Goal: Task Accomplishment & Management: Manage account settings

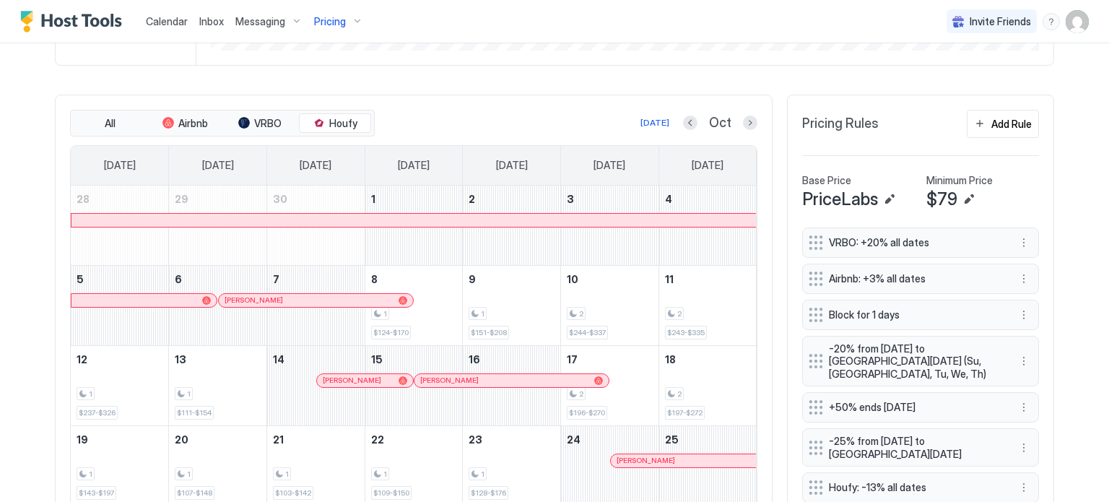
scroll to position [420, 0]
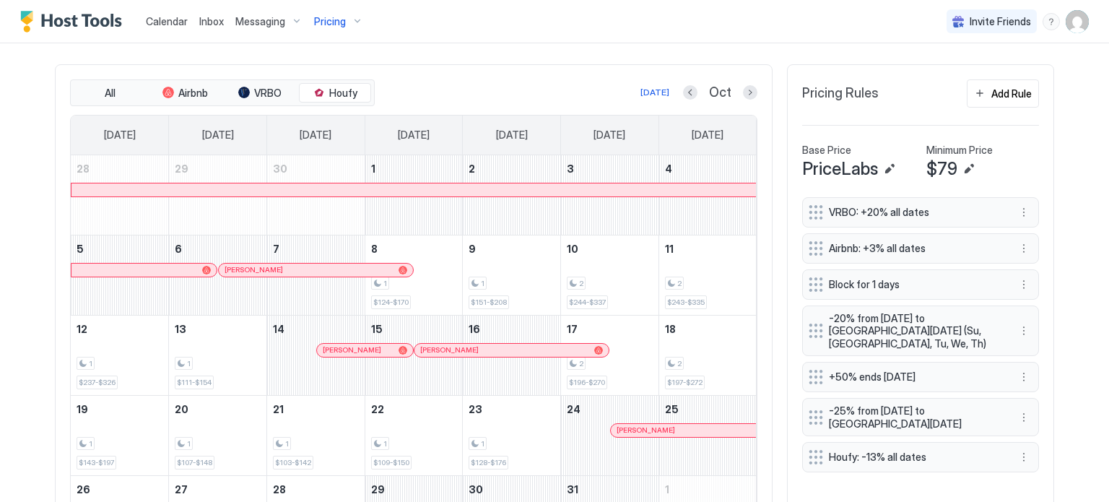
click at [743, 94] on div at bounding box center [750, 92] width 14 height 14
click at [744, 87] on button "Next month" at bounding box center [750, 92] width 14 height 14
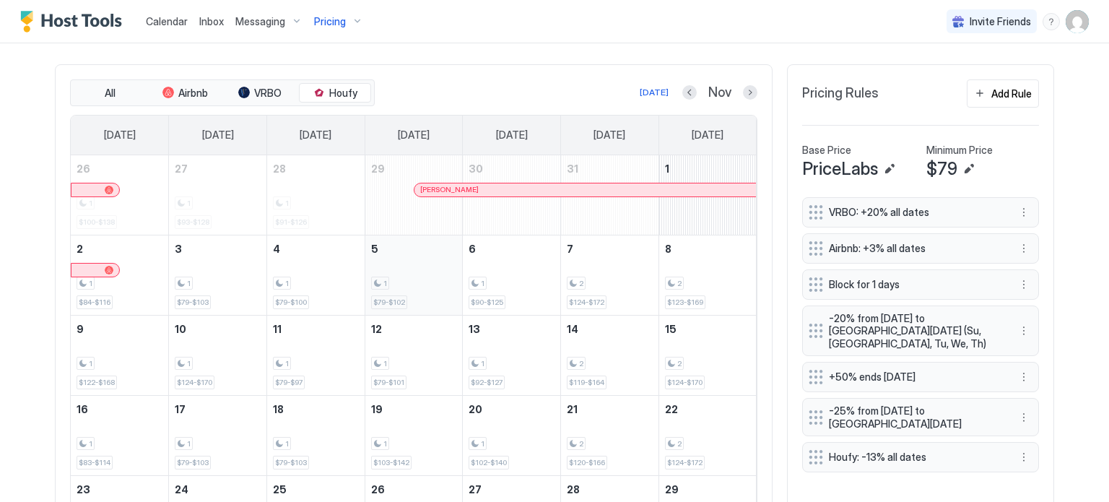
click at [384, 300] on span "$79-$102" at bounding box center [389, 302] width 32 height 9
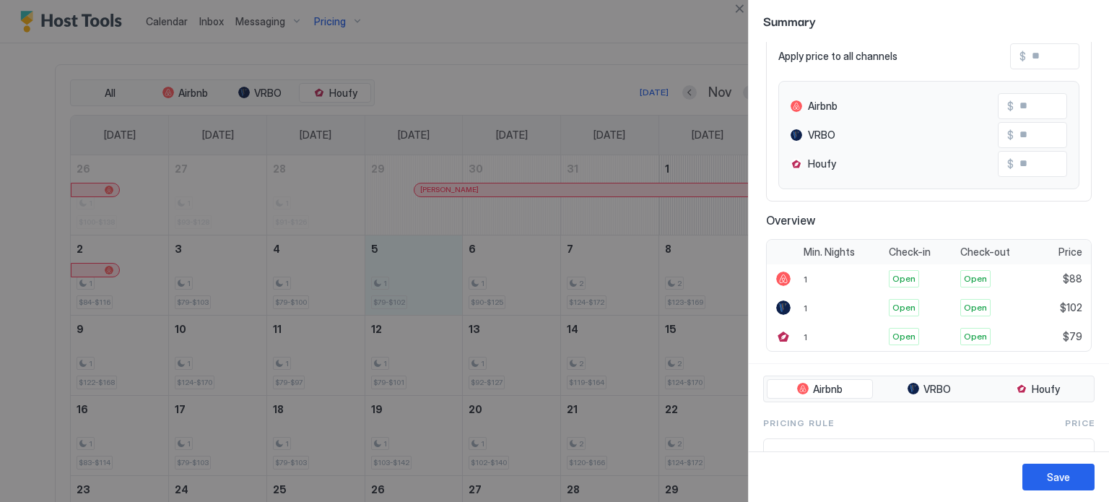
scroll to position [0, 0]
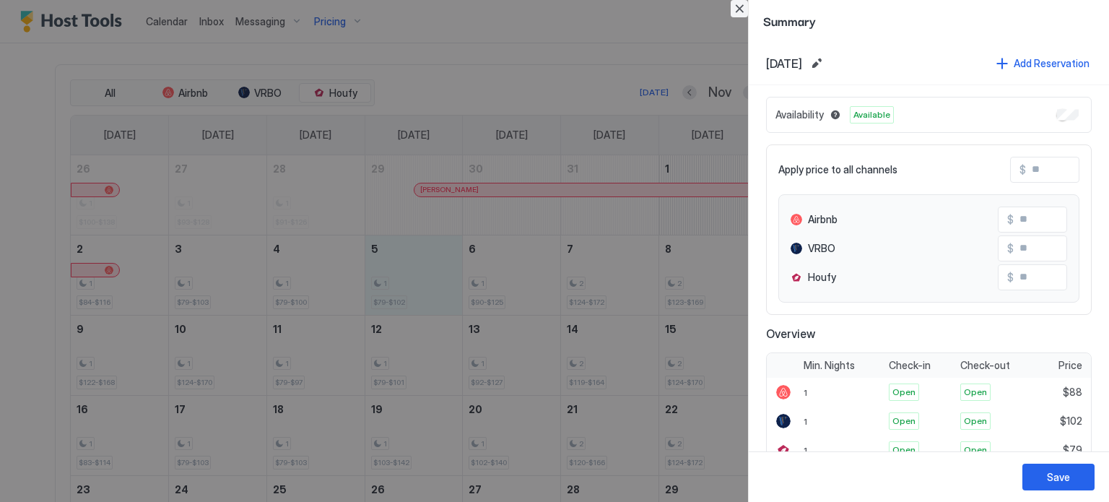
click at [735, 10] on button "Close" at bounding box center [739, 8] width 17 height 17
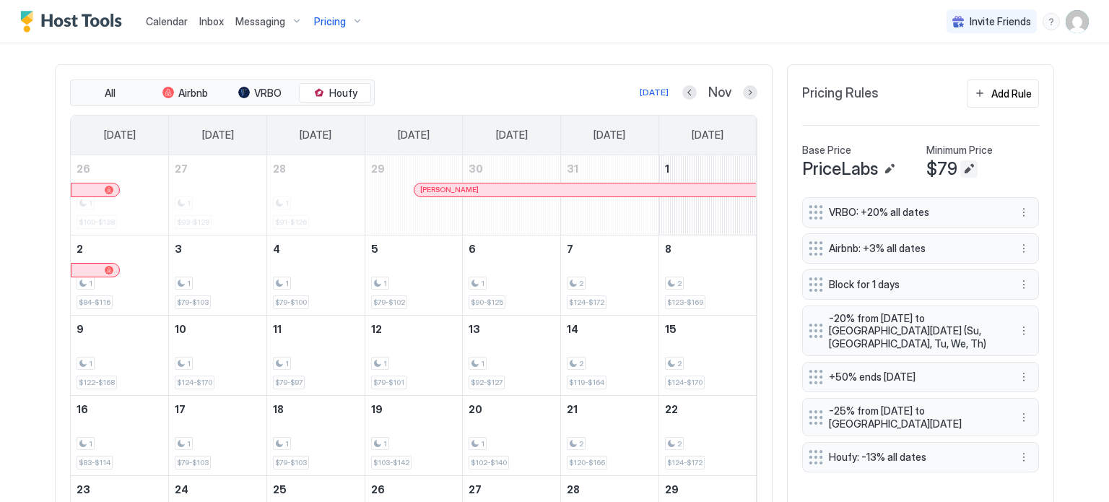
click at [961, 164] on button "Edit" at bounding box center [969, 168] width 17 height 17
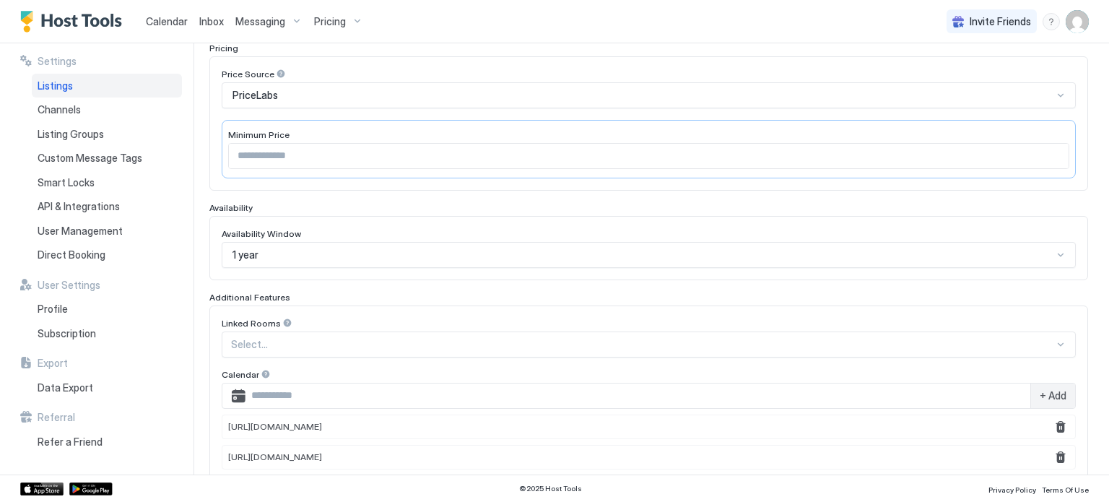
scroll to position [235, 0]
click at [253, 161] on input "**" at bounding box center [649, 154] width 840 height 25
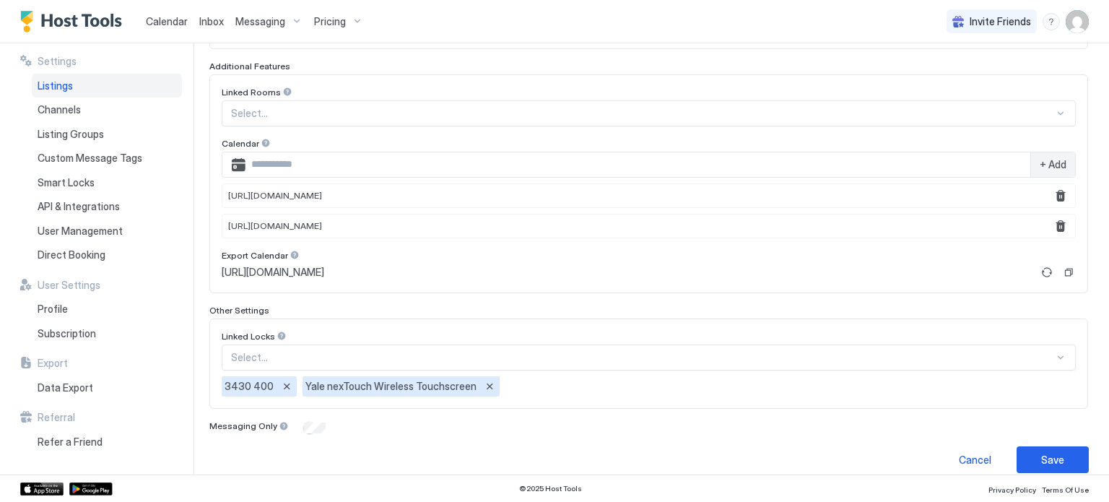
scroll to position [476, 0]
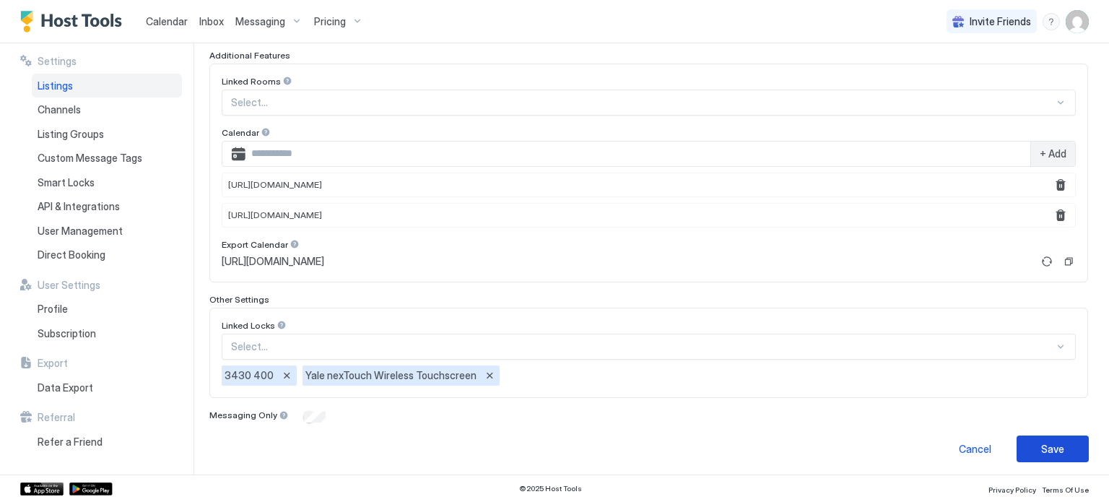
type input "***"
click at [1030, 442] on button "Save" at bounding box center [1053, 449] width 72 height 27
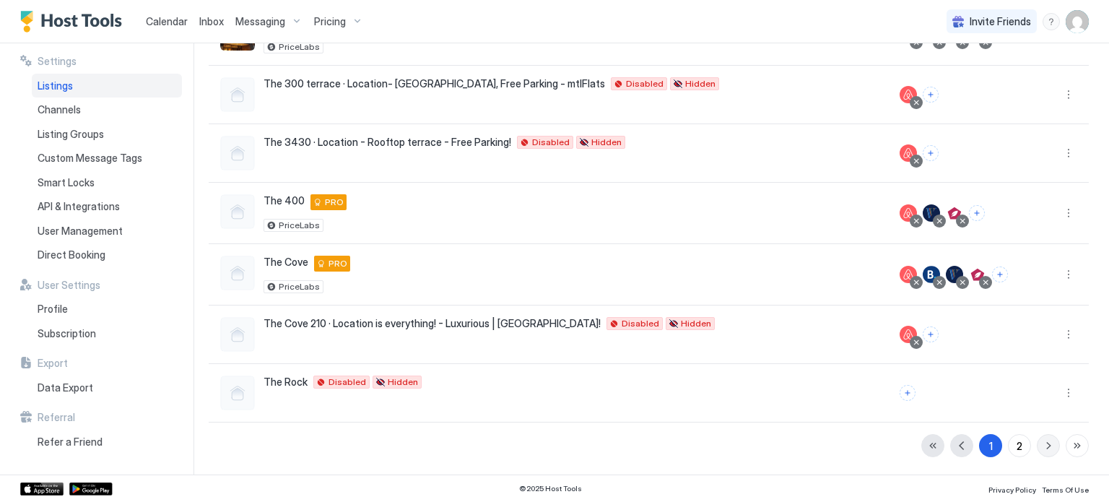
scroll to position [350, 0]
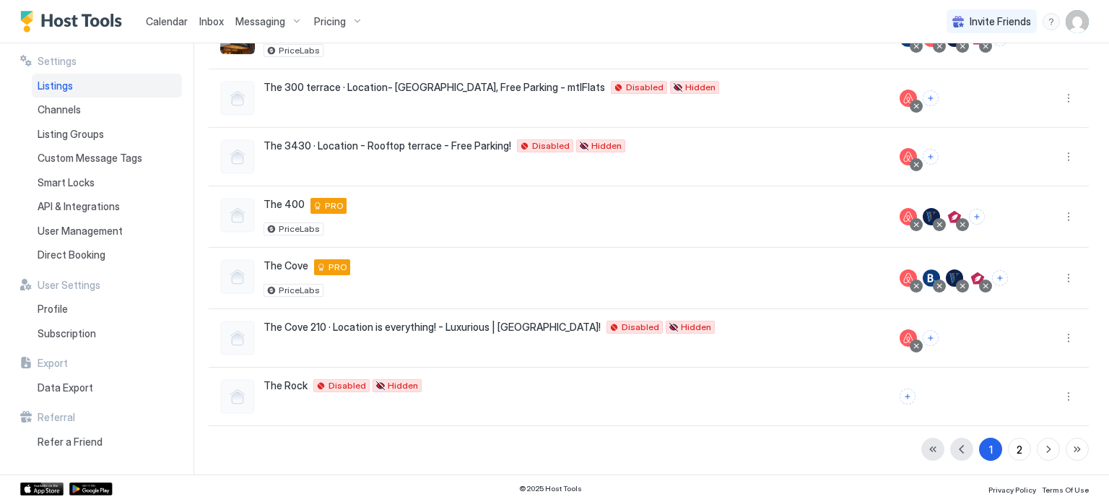
click at [334, 29] on div "Pricing" at bounding box center [338, 21] width 61 height 25
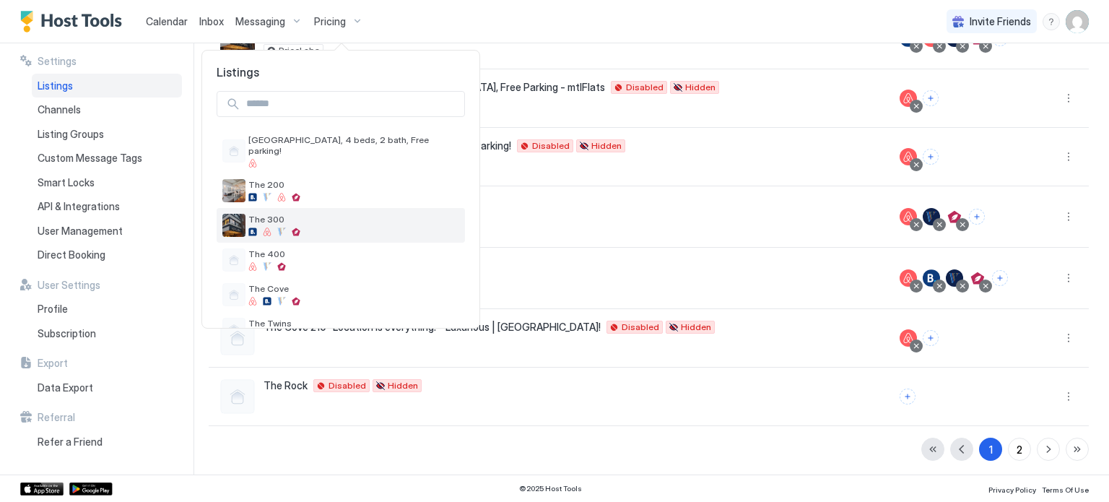
scroll to position [23, 0]
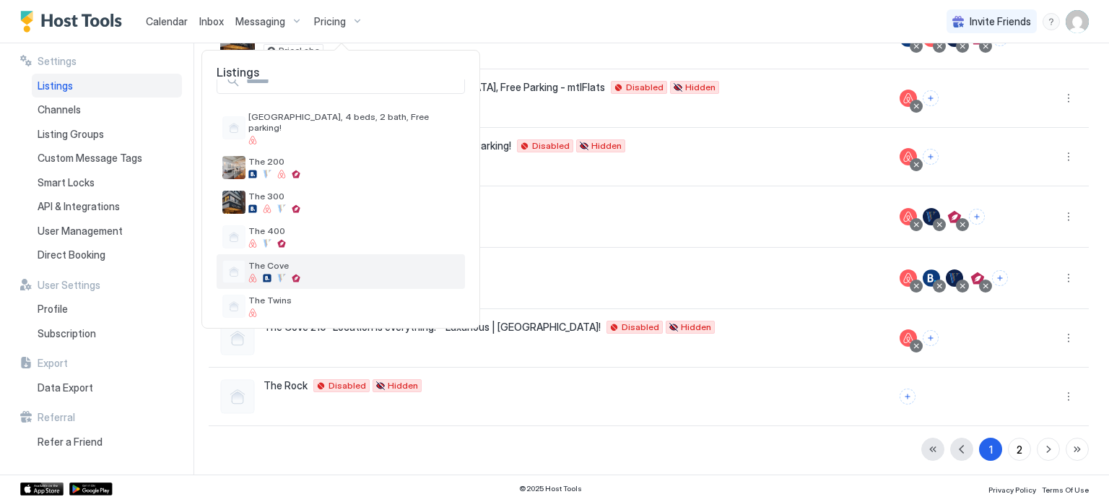
click at [287, 261] on div "The Cove" at bounding box center [353, 271] width 211 height 22
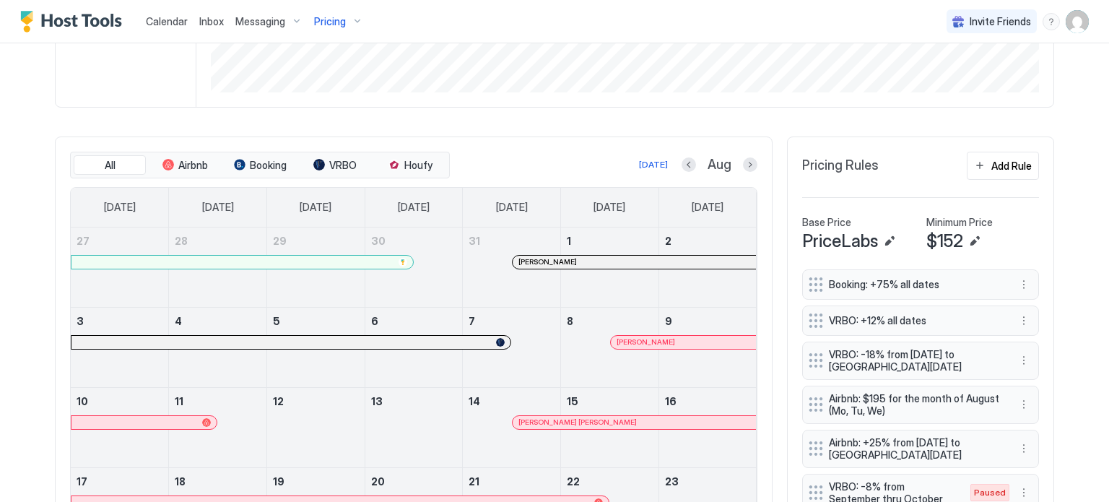
scroll to position [355, 0]
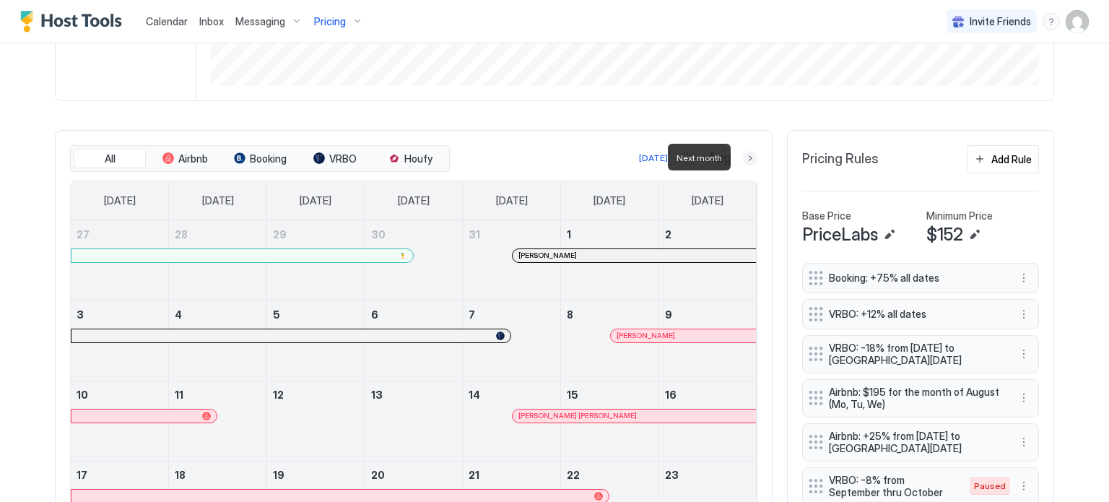
click at [743, 161] on button "Next month" at bounding box center [750, 158] width 14 height 14
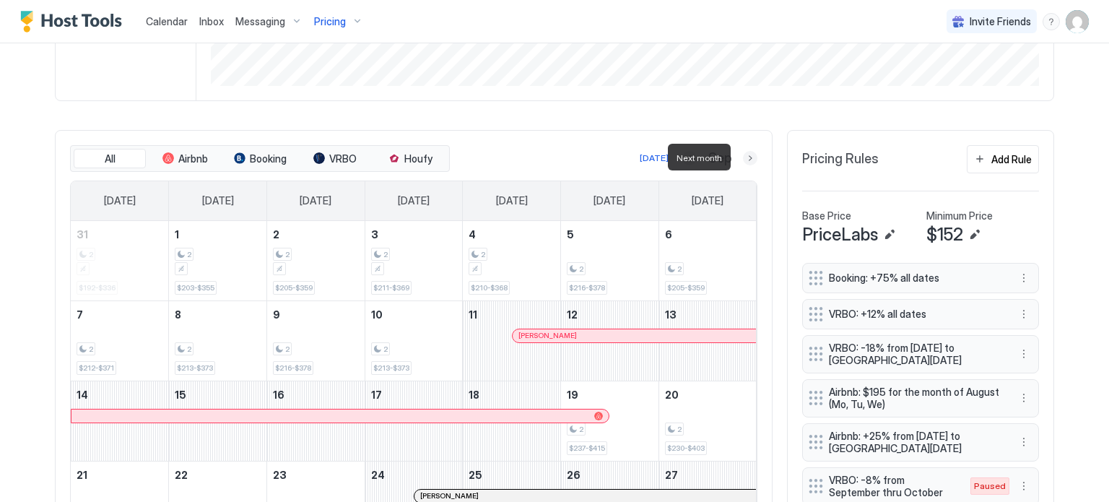
click at [747, 155] on button "Next month" at bounding box center [750, 158] width 14 height 14
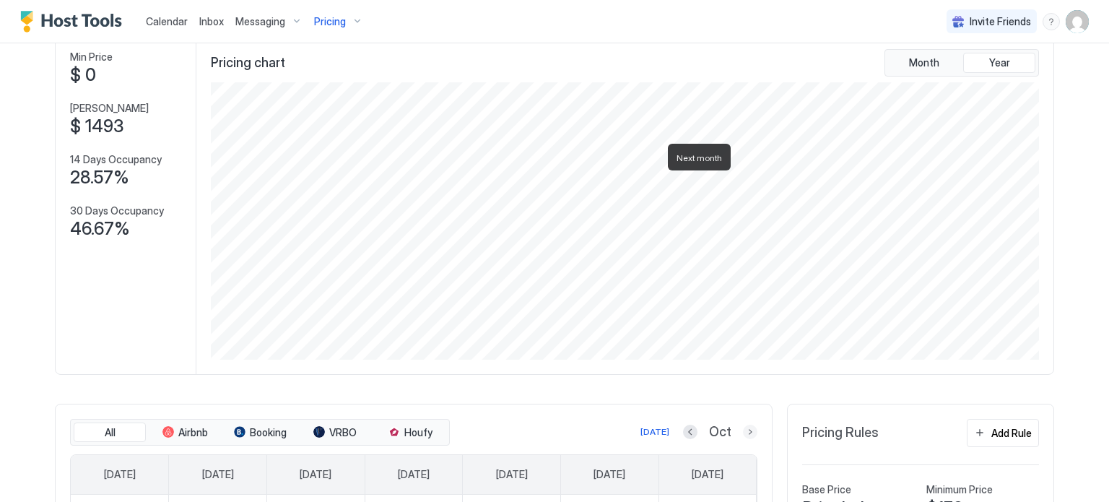
scroll to position [0, 0]
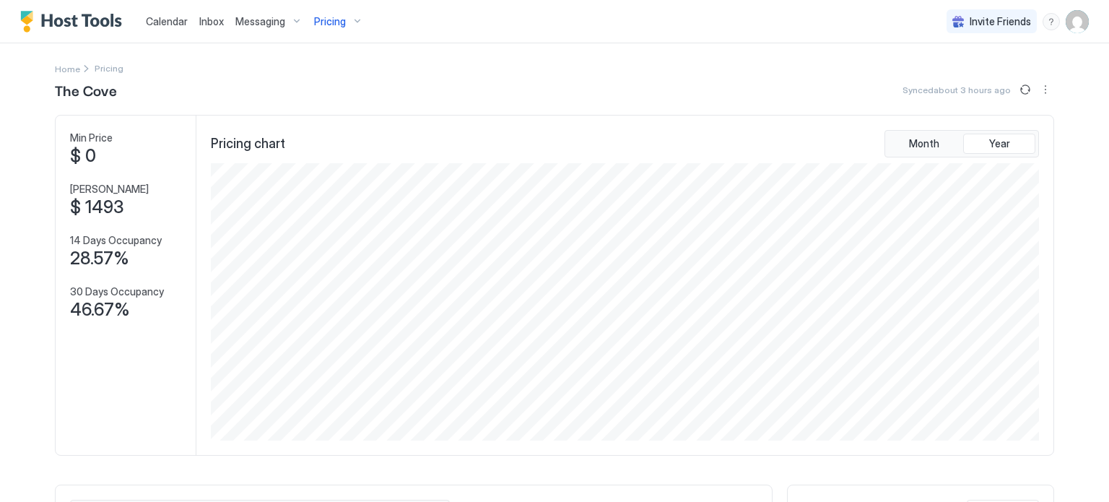
click at [344, 14] on div "Pricing" at bounding box center [338, 21] width 61 height 25
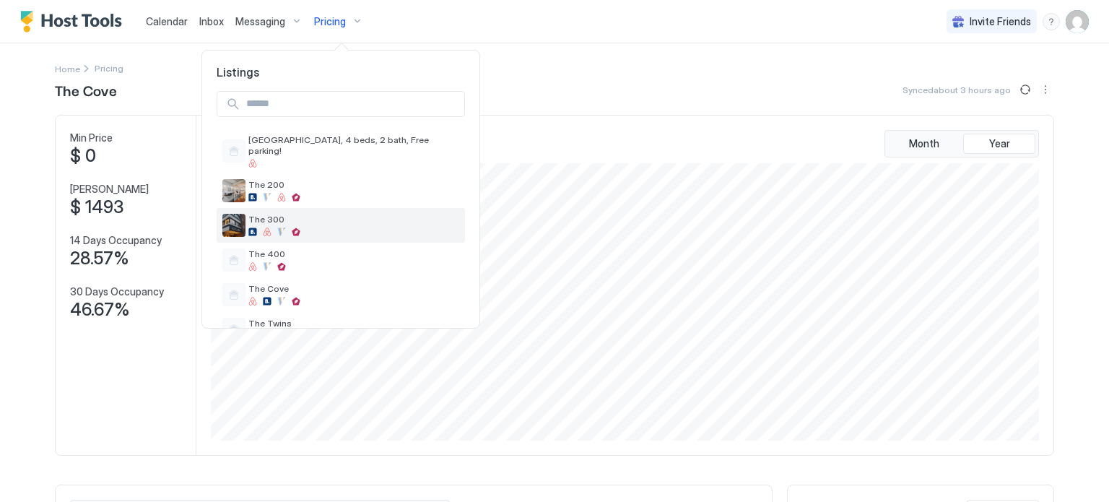
scroll to position [23, 0]
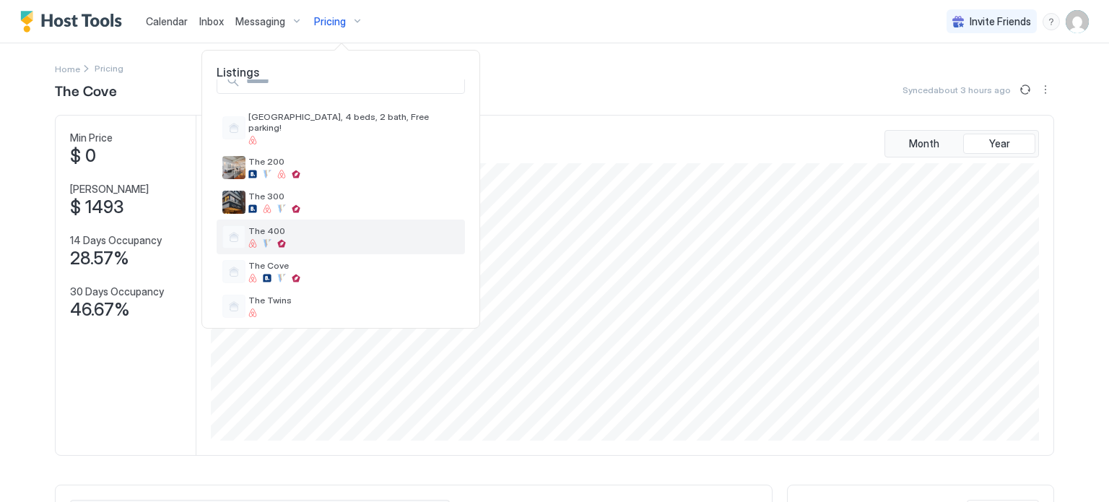
click at [290, 220] on div "The 400" at bounding box center [341, 237] width 248 height 35
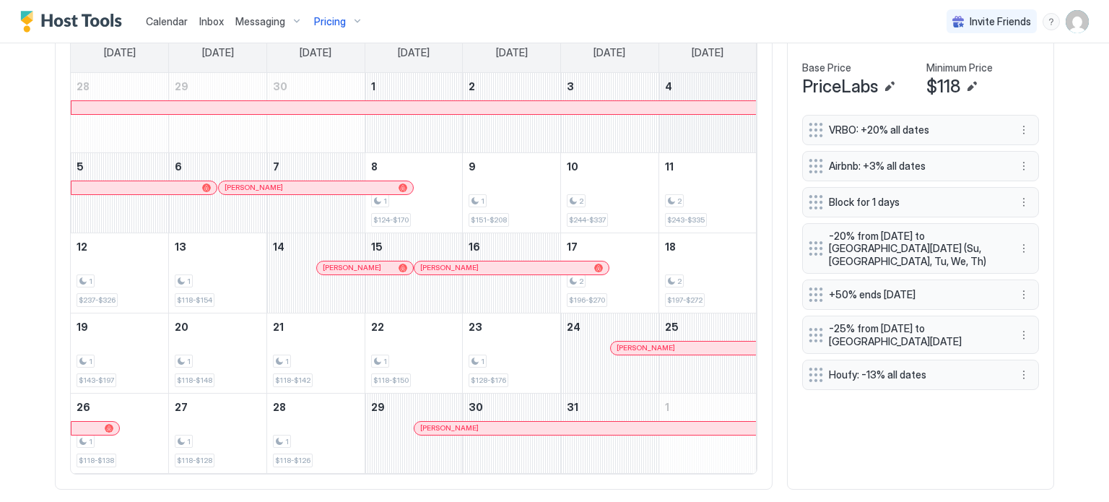
scroll to position [375, 0]
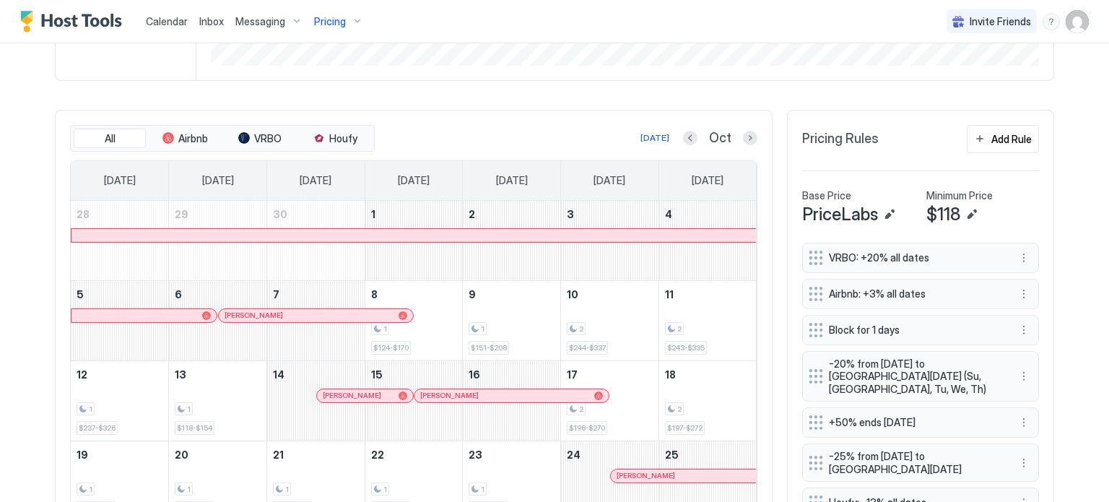
click at [734, 138] on div "Oct" at bounding box center [720, 138] width 74 height 17
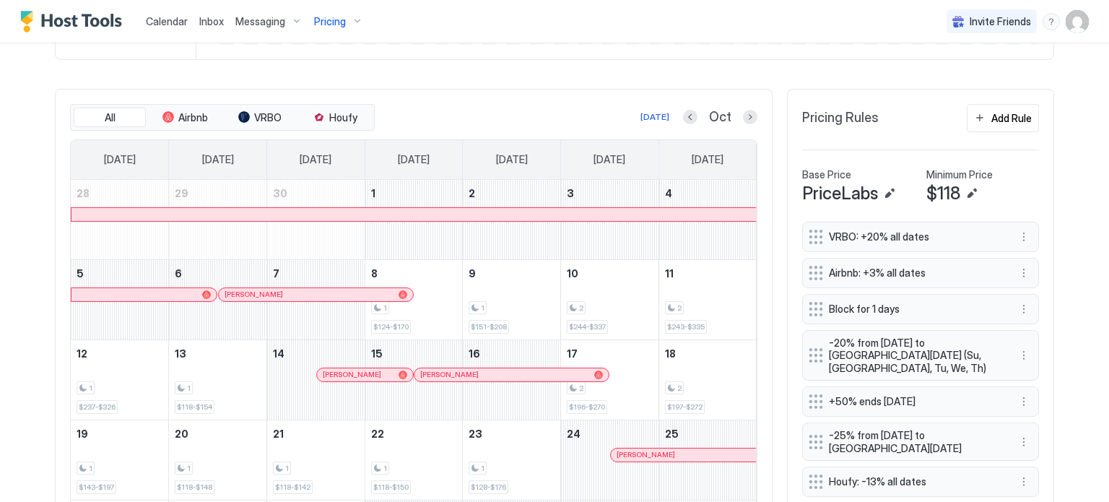
scroll to position [393, 0]
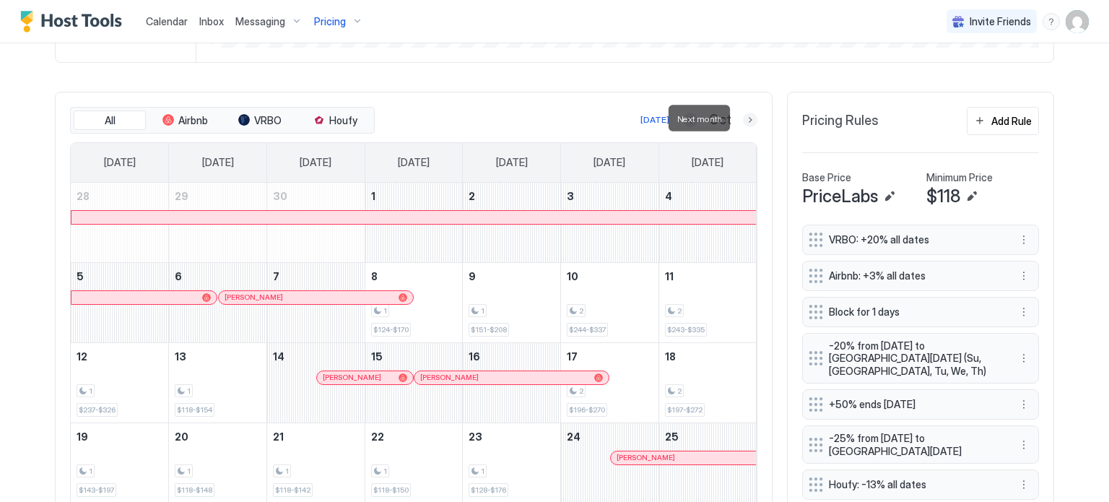
click at [743, 118] on button "Next month" at bounding box center [750, 120] width 14 height 14
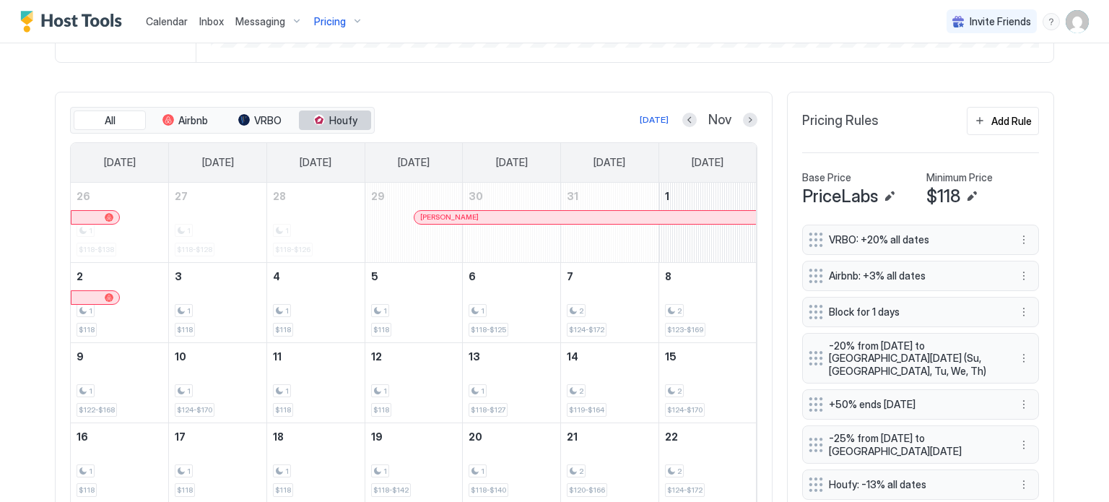
click at [337, 114] on span "Houfy" at bounding box center [343, 120] width 28 height 13
